Goal: Find specific page/section: Find specific page/section

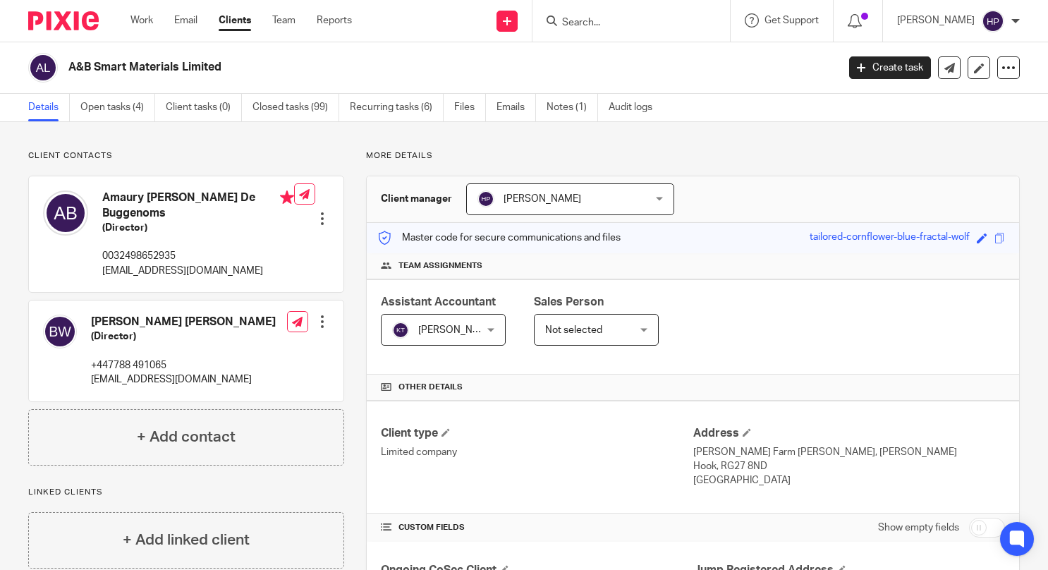
click at [650, 18] on input "Search" at bounding box center [624, 23] width 127 height 13
type input "dad"
click at [655, 65] on link at bounding box center [659, 60] width 202 height 32
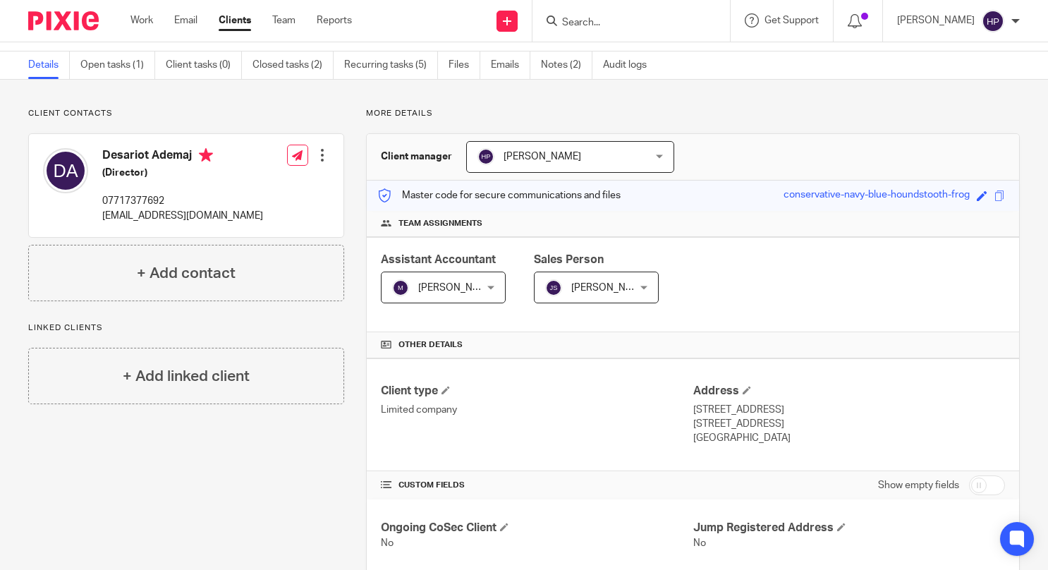
scroll to position [41, 0]
click at [629, 17] on input "Search" at bounding box center [624, 23] width 127 height 13
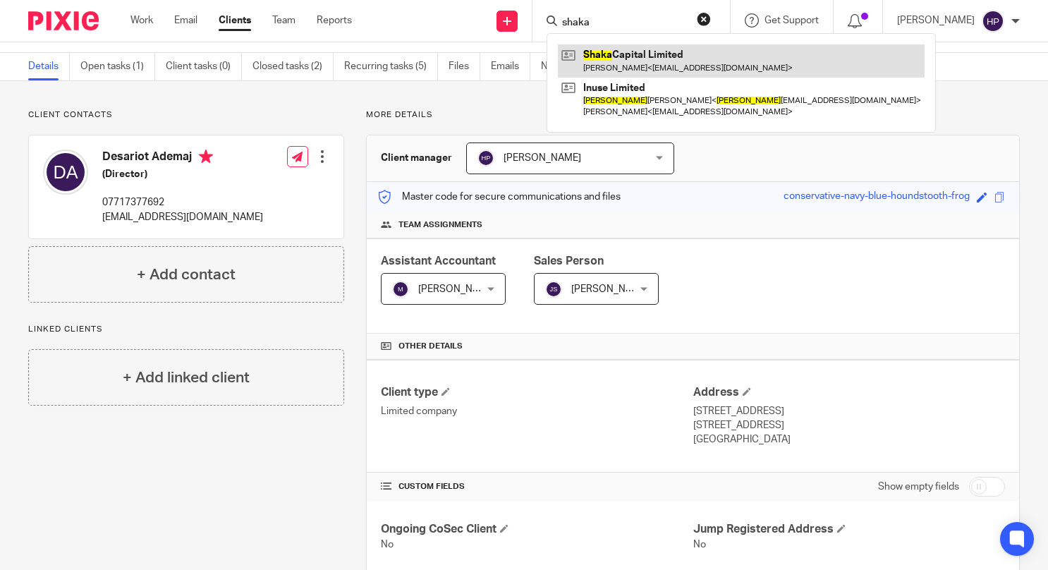
type input "shaka"
click at [650, 63] on link at bounding box center [741, 60] width 367 height 32
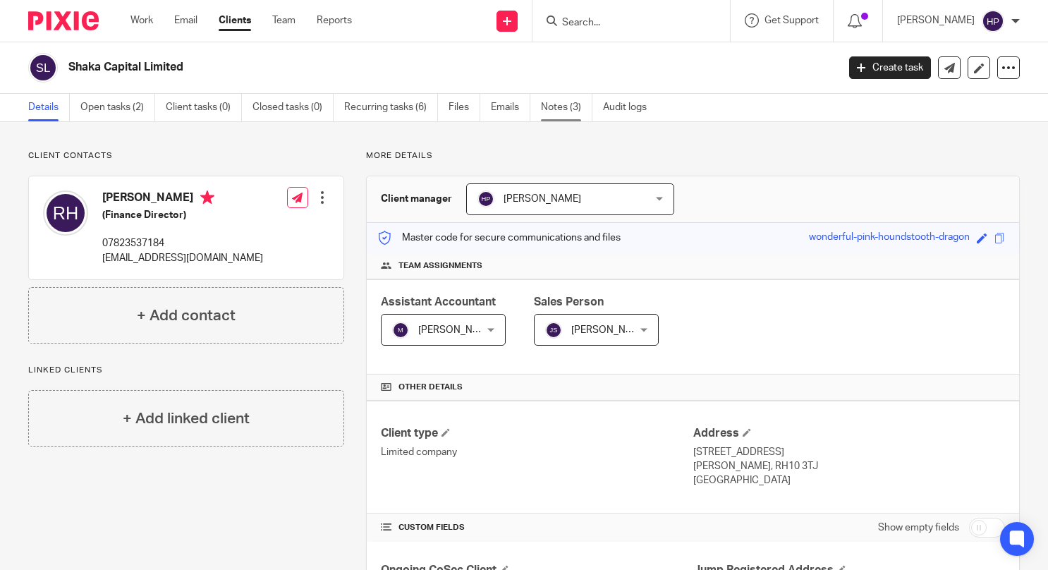
click at [561, 112] on link "Notes (3)" at bounding box center [566, 108] width 51 height 28
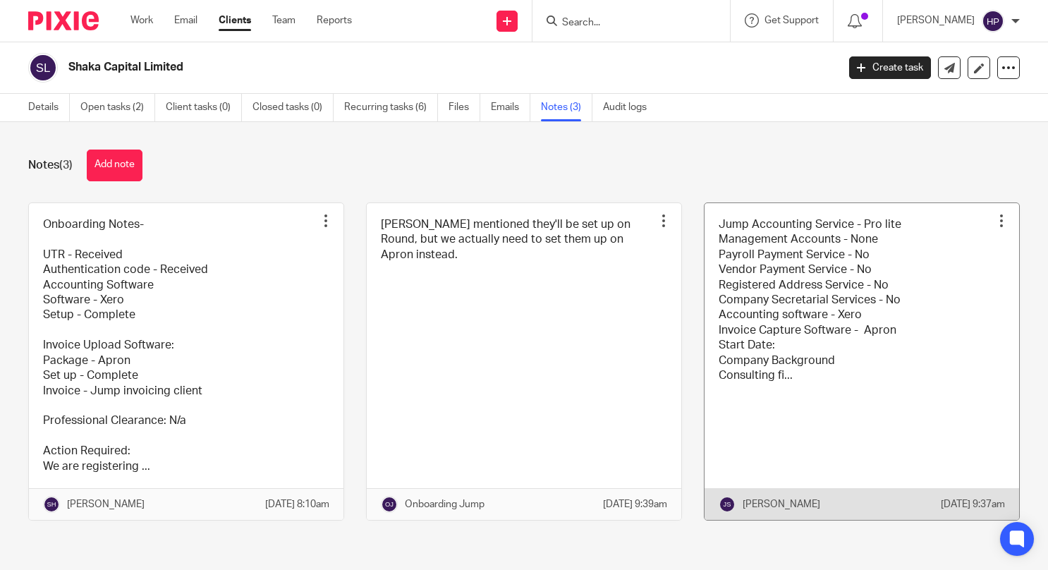
scroll to position [15, 0]
click at [824, 284] on link at bounding box center [862, 361] width 315 height 317
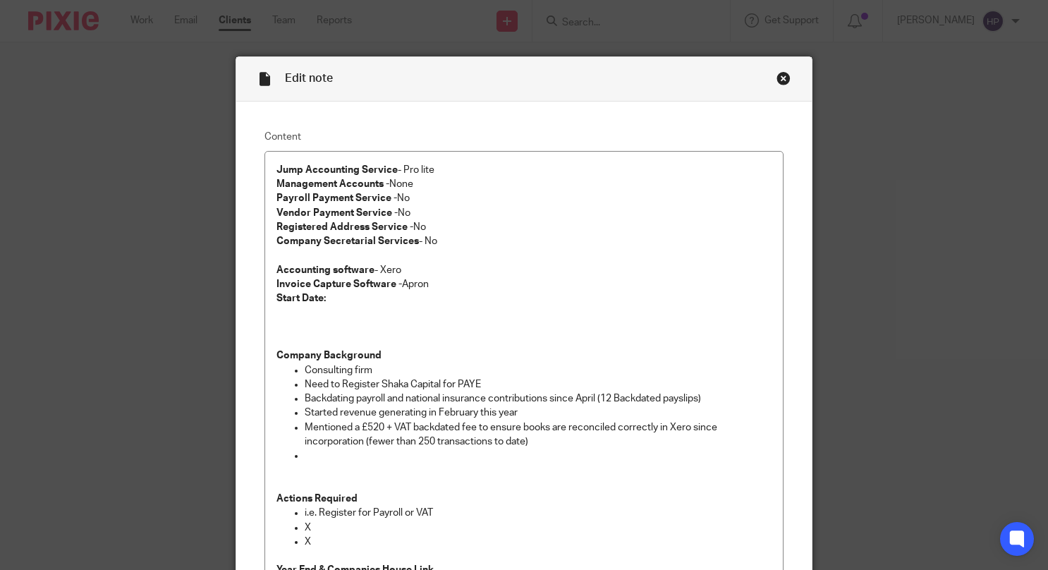
click at [777, 75] on div "Close this dialog window" at bounding box center [784, 78] width 14 height 14
